Goal: Transaction & Acquisition: Purchase product/service

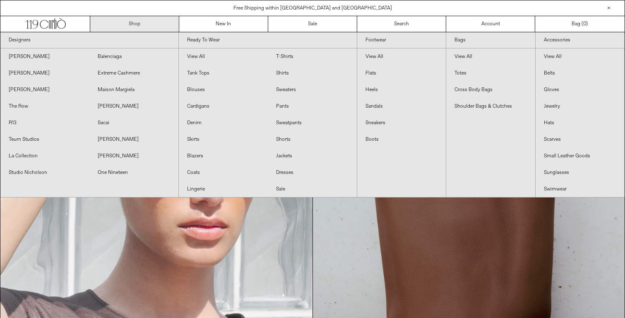
click at [129, 24] on link "Shop" at bounding box center [134, 24] width 89 height 16
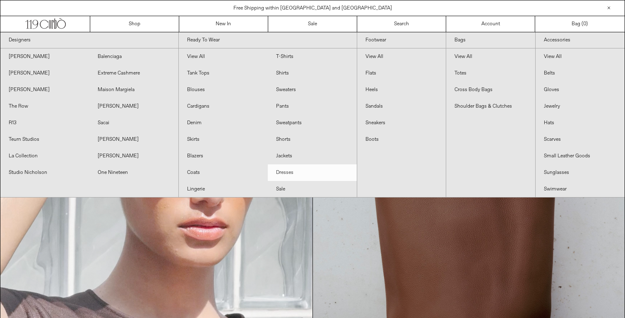
click at [287, 173] on link "Dresses" at bounding box center [312, 172] width 89 height 17
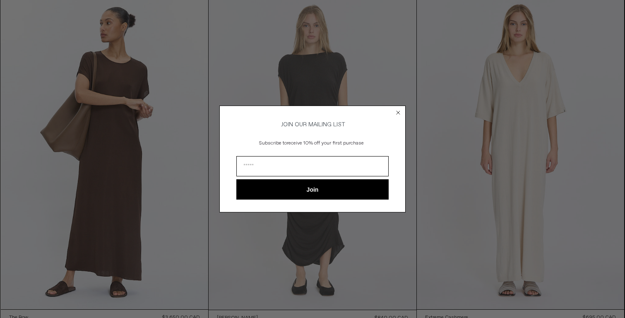
scroll to position [60, 0]
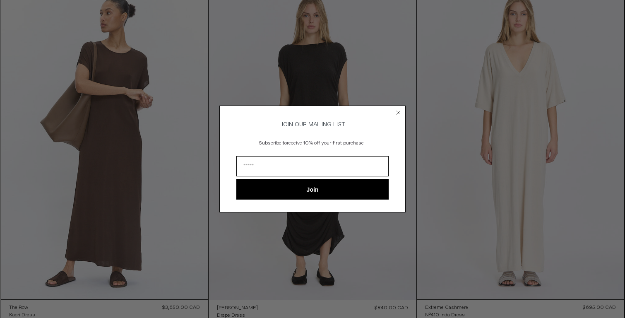
click at [397, 110] on circle "Close dialog" at bounding box center [398, 112] width 8 height 8
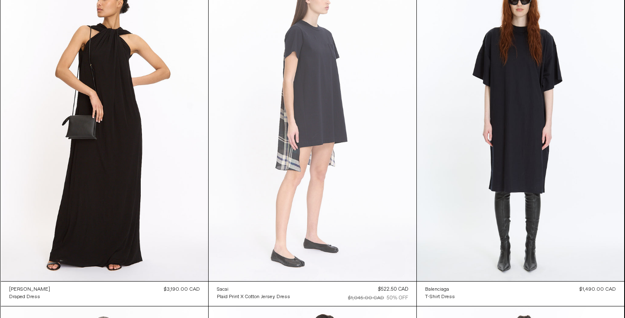
scroll to position [0, 0]
